Goal: Register for event/course

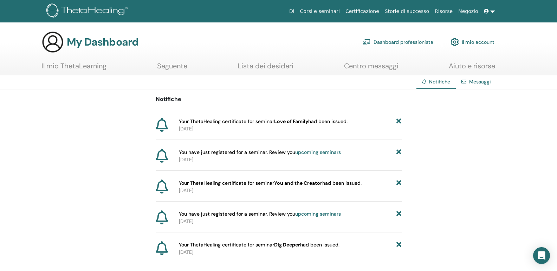
click at [257, 67] on link "Lista dei desideri" at bounding box center [265, 69] width 56 height 14
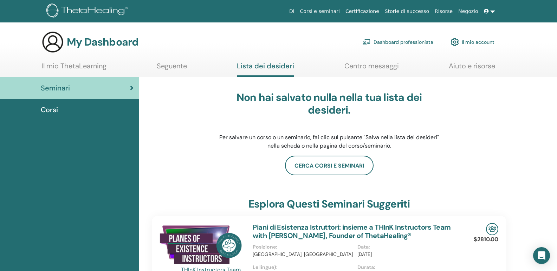
click at [96, 66] on link "Il mio ThetaLearning" at bounding box center [73, 69] width 65 height 14
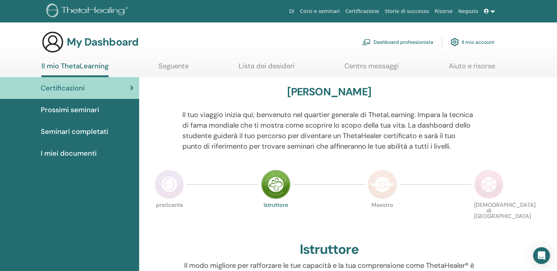
click at [88, 108] on span "Prossimi seminari" at bounding box center [70, 110] width 58 height 11
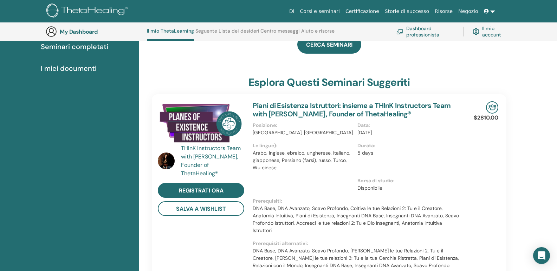
scroll to position [89, 0]
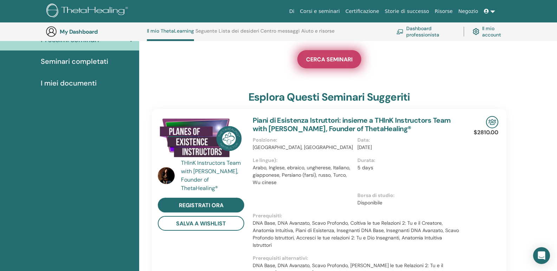
click at [325, 63] on link "CERCA SEMINARI" at bounding box center [329, 59] width 64 height 18
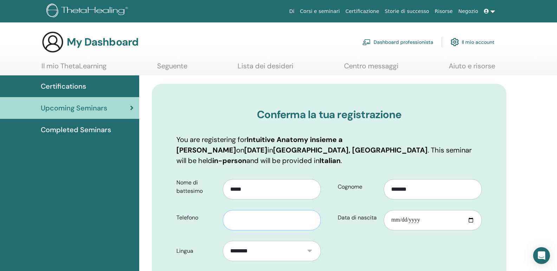
click at [262, 210] on input "text" at bounding box center [272, 220] width 98 height 20
type input "**********"
click at [419, 210] on input "Data di nascita" at bounding box center [432, 220] width 98 height 20
click at [396, 210] on input "Data di nascita" at bounding box center [432, 220] width 98 height 20
type input "**********"
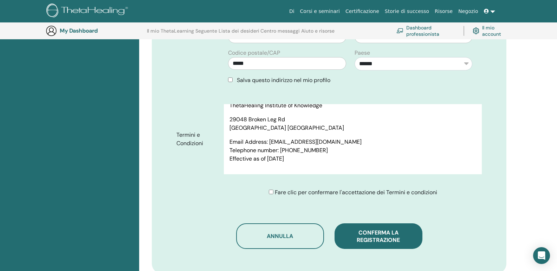
scroll to position [403, 0]
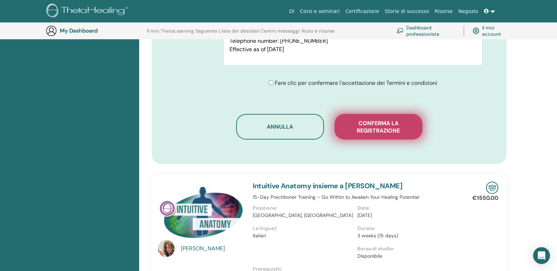
click at [383, 120] on span "Conferma la registrazione" at bounding box center [378, 127] width 70 height 15
